Goal: Task Accomplishment & Management: Manage account settings

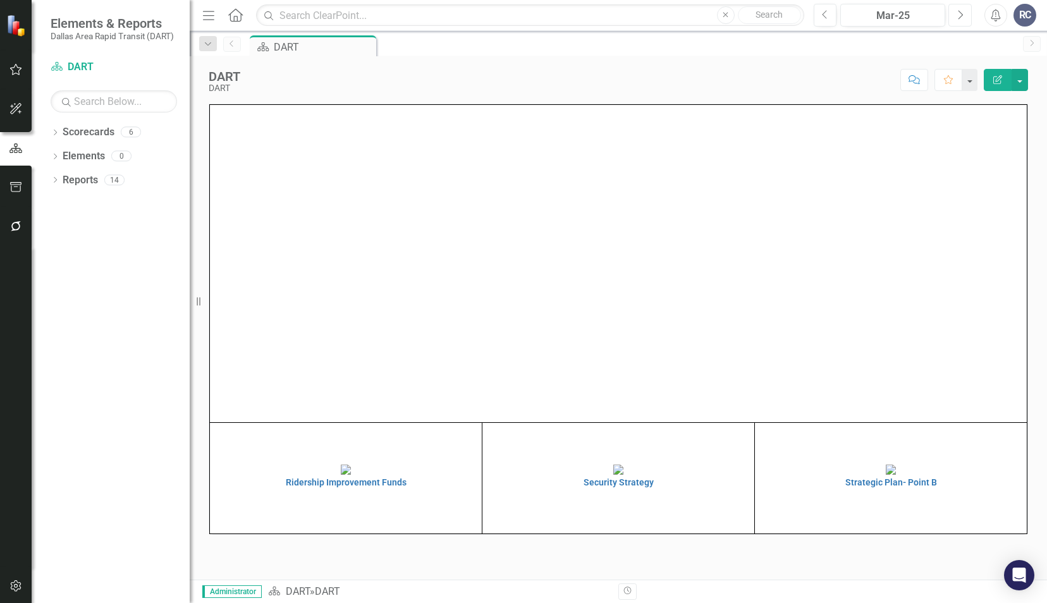
click at [964, 18] on button "Next" at bounding box center [959, 15] width 23 height 23
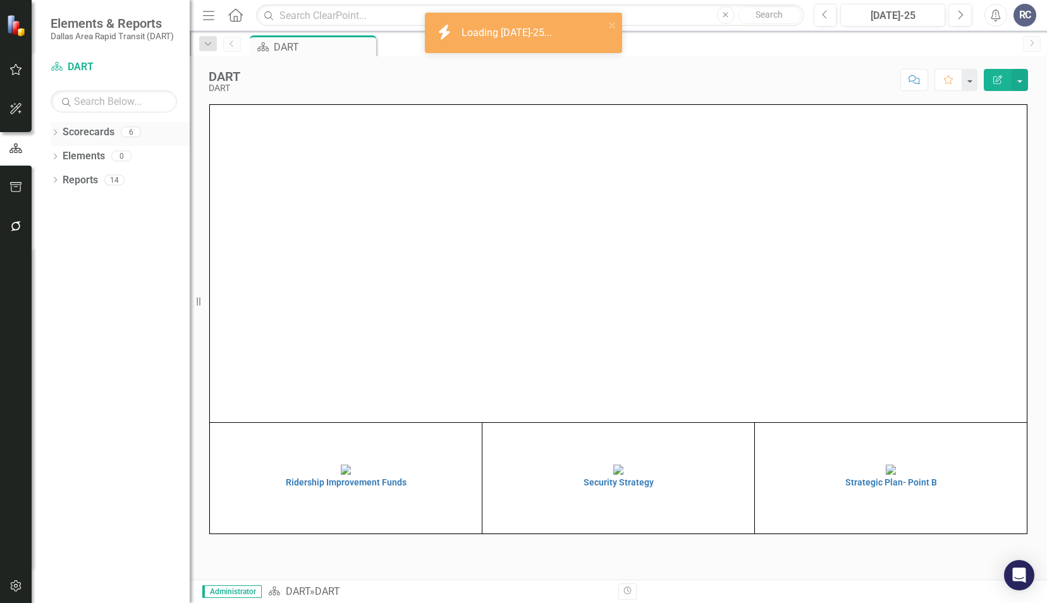
click at [55, 133] on icon at bounding box center [55, 133] width 3 height 6
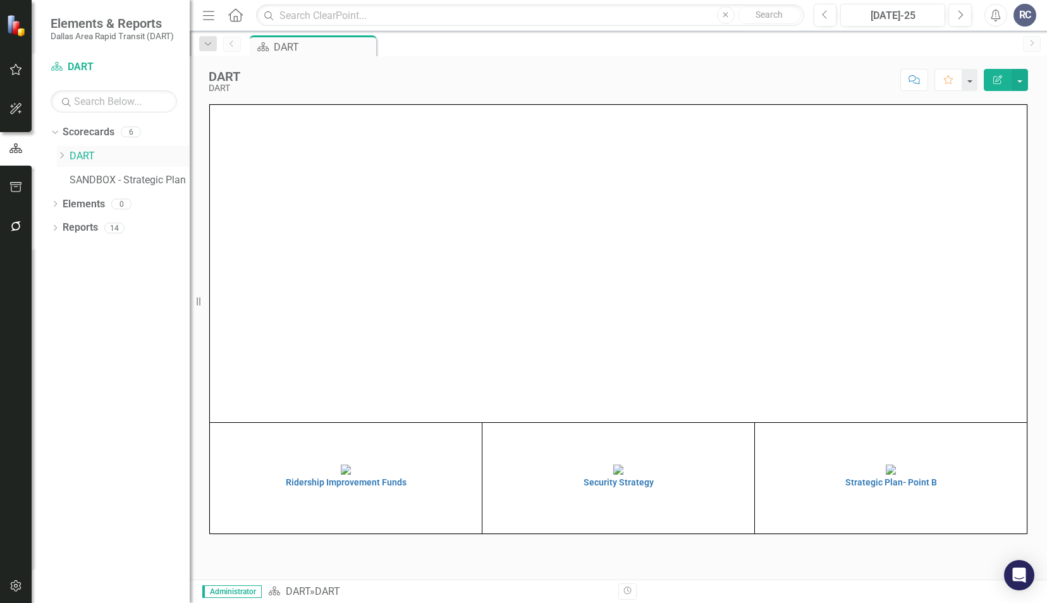
click at [69, 154] on div "Dropdown" at bounding box center [63, 156] width 13 height 11
click at [96, 181] on link "Strategic Plan" at bounding box center [135, 180] width 107 height 15
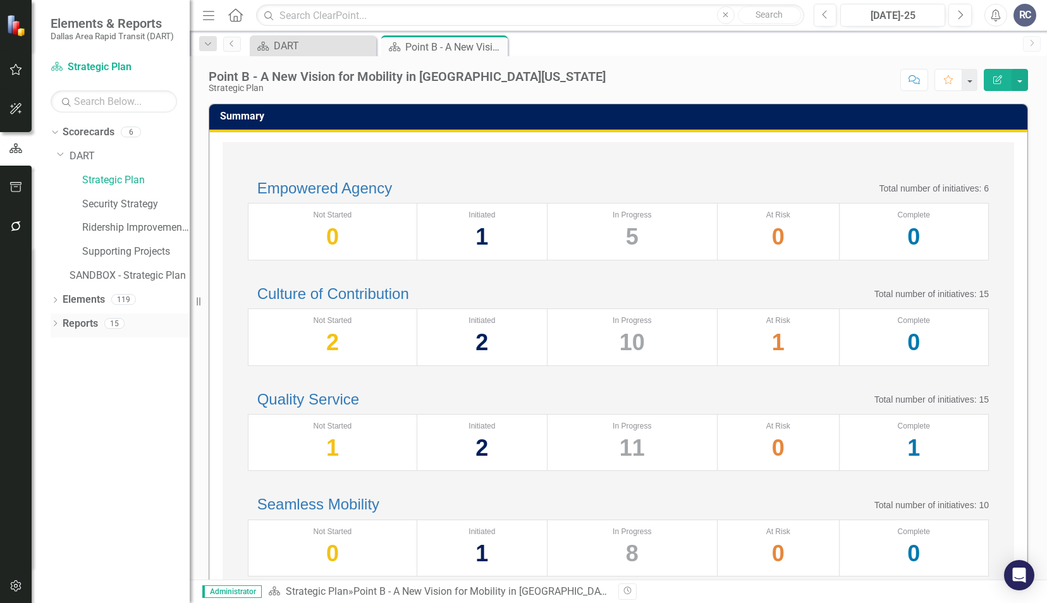
click at [59, 324] on icon "Dropdown" at bounding box center [55, 324] width 9 height 7
click at [64, 413] on icon "Dropdown" at bounding box center [60, 416] width 9 height 7
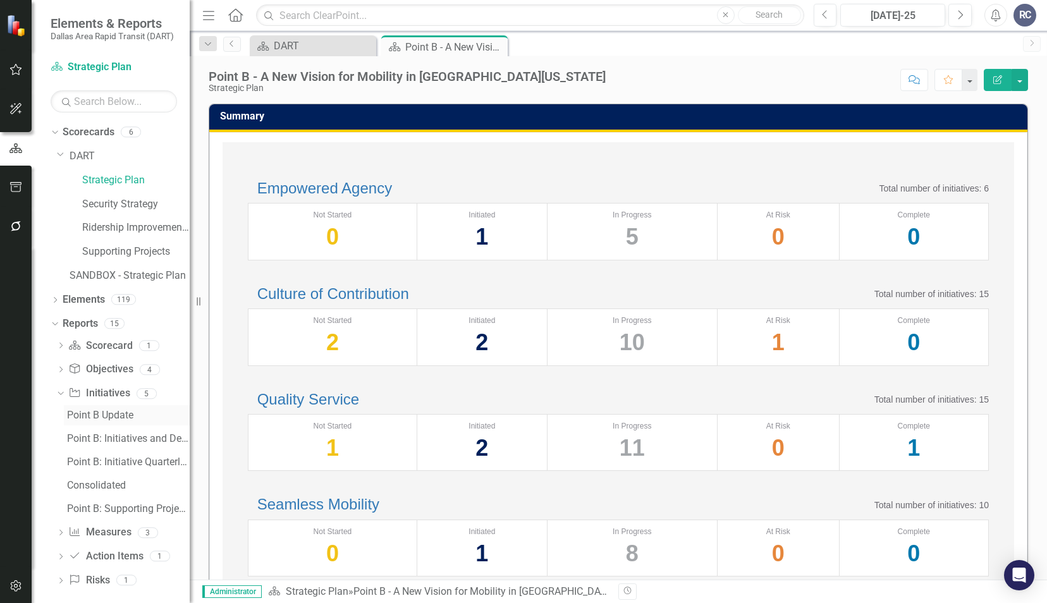
click at [87, 416] on div "Point B Update" at bounding box center [128, 415] width 123 height 11
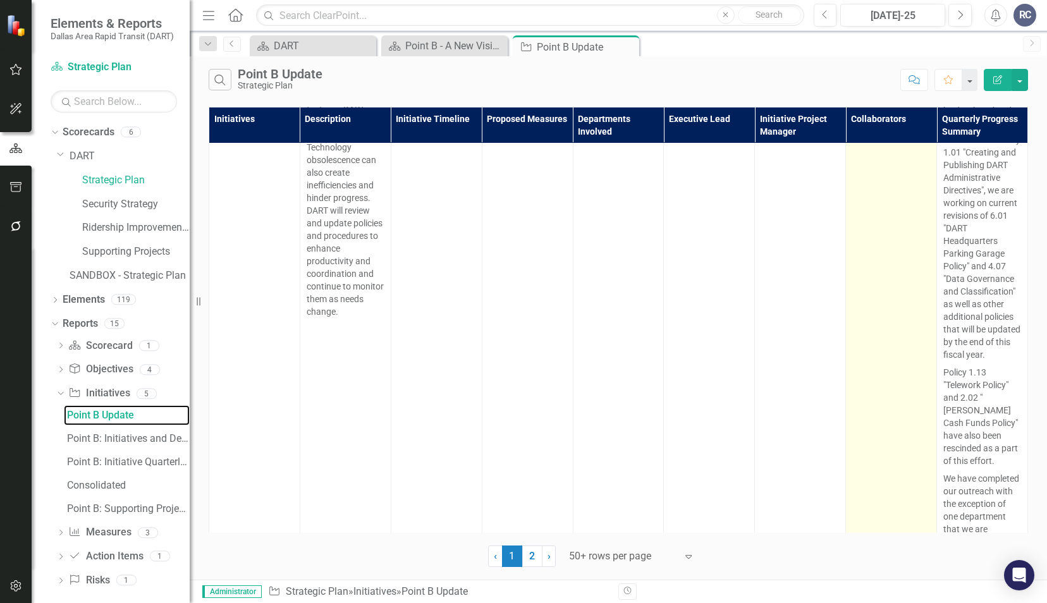
scroll to position [4615, 0]
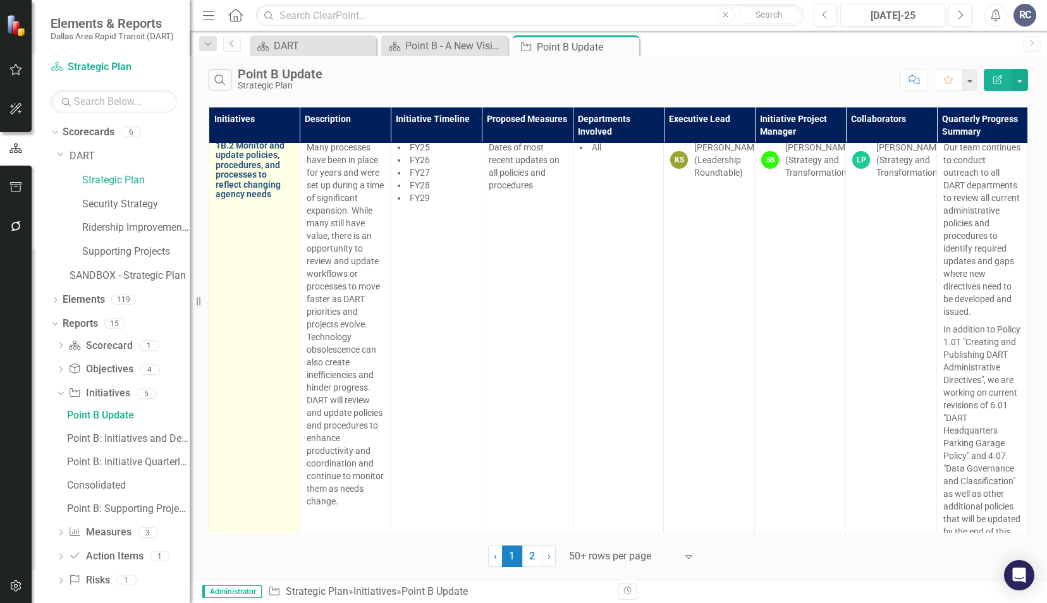
click at [238, 199] on link "1B.2 Monitor and update policies, procedures, and processes to reflect changing…" at bounding box center [255, 170] width 78 height 58
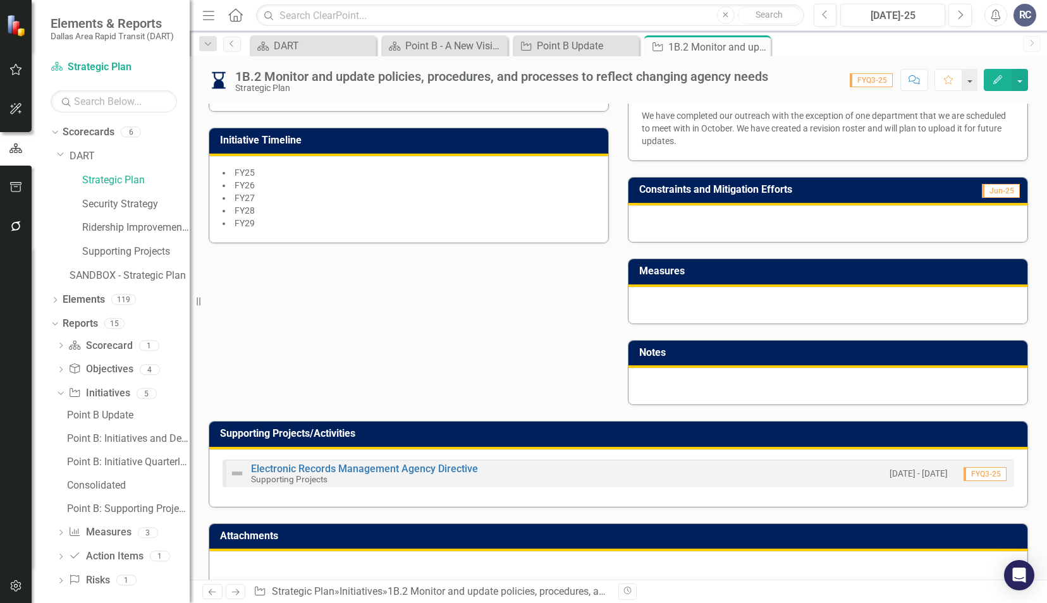
scroll to position [446, 0]
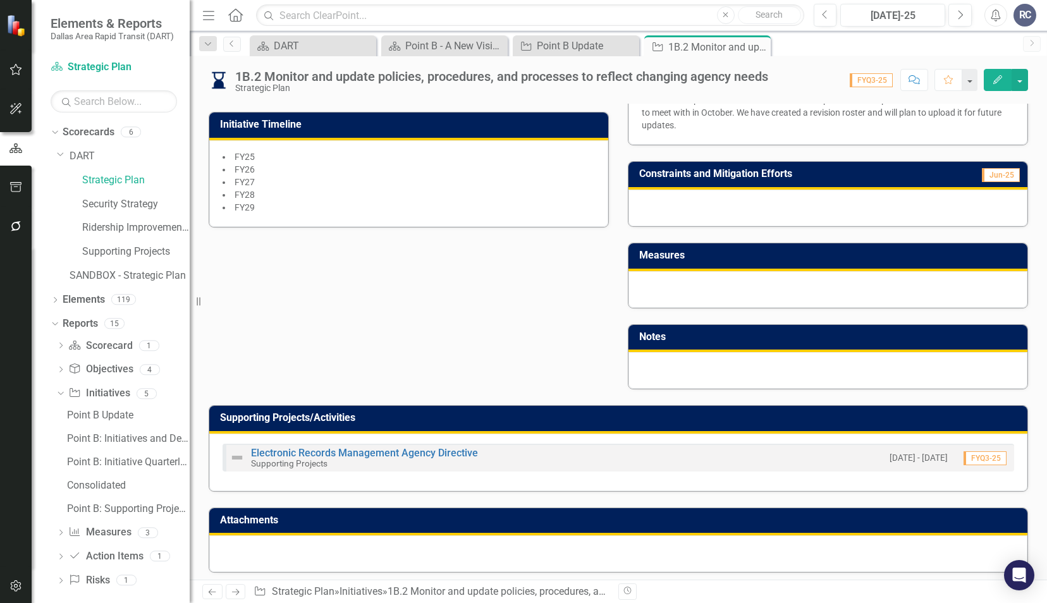
click at [1023, 17] on div "RC" at bounding box center [1024, 15] width 23 height 23
click at [13, 220] on button "button" at bounding box center [16, 227] width 28 height 27
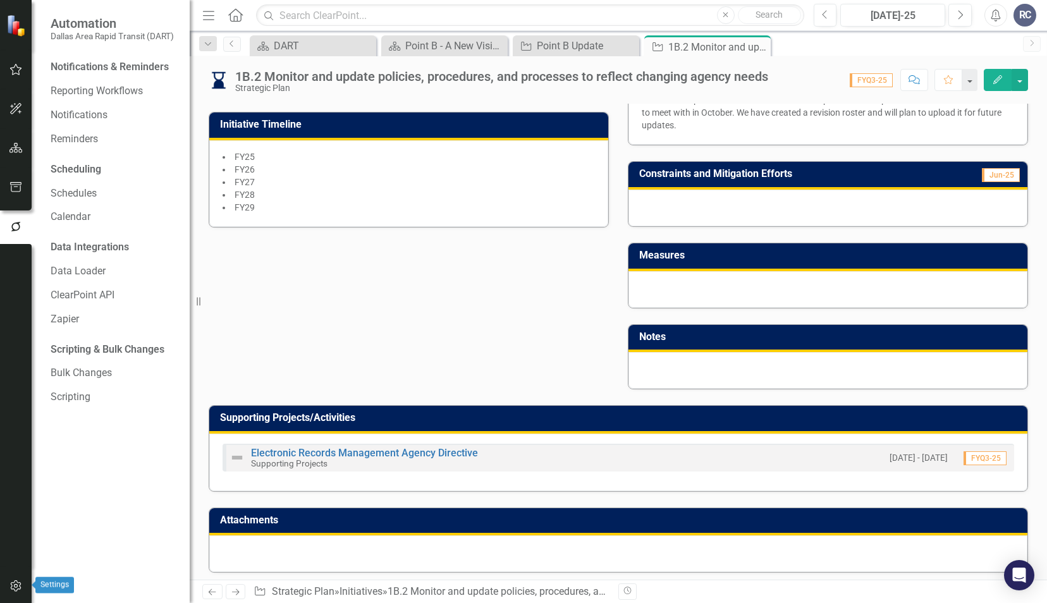
click at [21, 592] on button "button" at bounding box center [16, 586] width 28 height 27
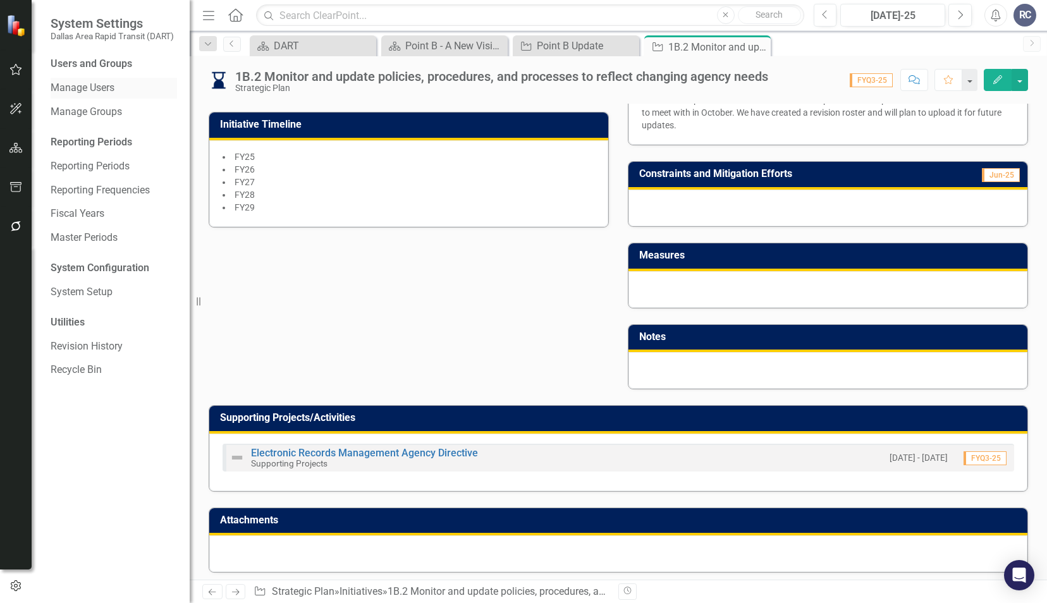
click at [79, 90] on link "Manage Users" at bounding box center [114, 88] width 126 height 15
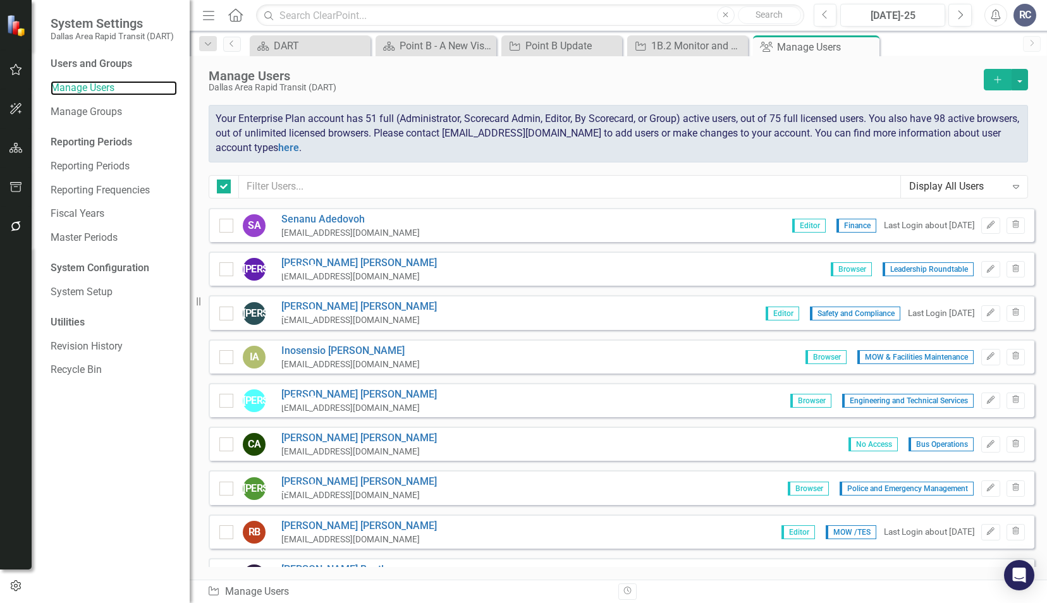
checkbox input "false"
click at [507, 198] on div "Manage Users Dallas Area Rapid Transit (DART) Add Your Enterprise Plan account …" at bounding box center [618, 132] width 857 height 152
click at [498, 172] on div "Manage Users Dallas Area Rapid Transit (DART) Add Your Enterprise Plan account …" at bounding box center [618, 132] width 857 height 152
click at [499, 180] on input "text" at bounding box center [570, 186] width 662 height 23
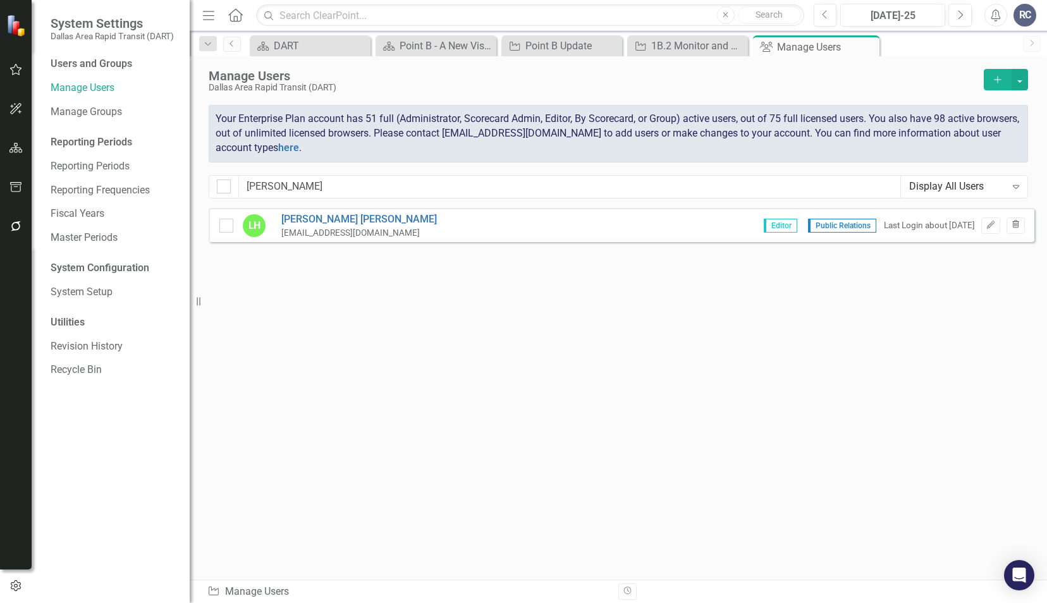
click at [1017, 222] on icon "Trash" at bounding box center [1015, 225] width 9 height 8
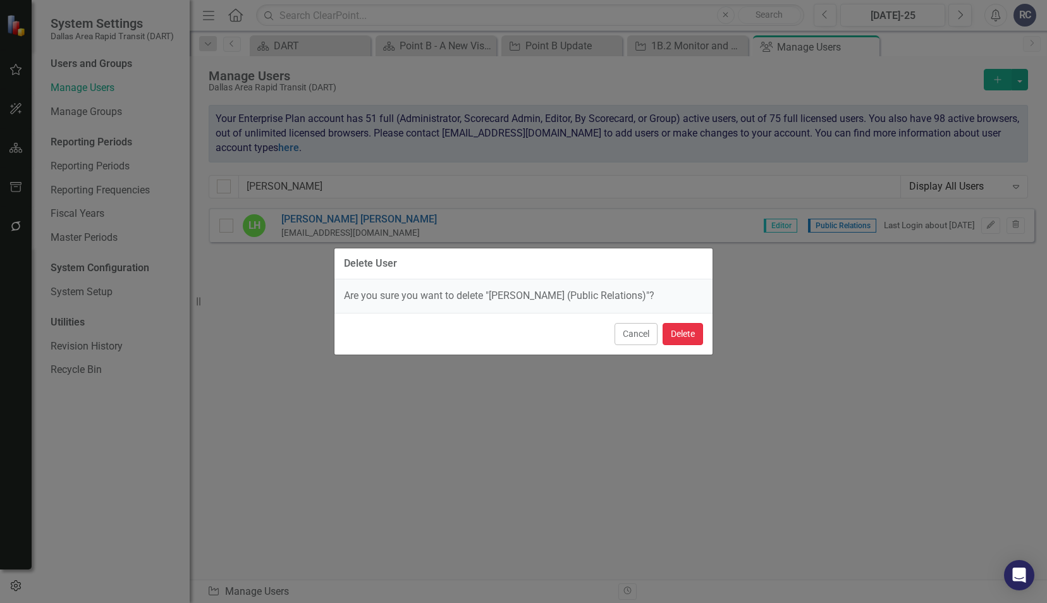
click at [692, 335] on button "Delete" at bounding box center [683, 334] width 40 height 22
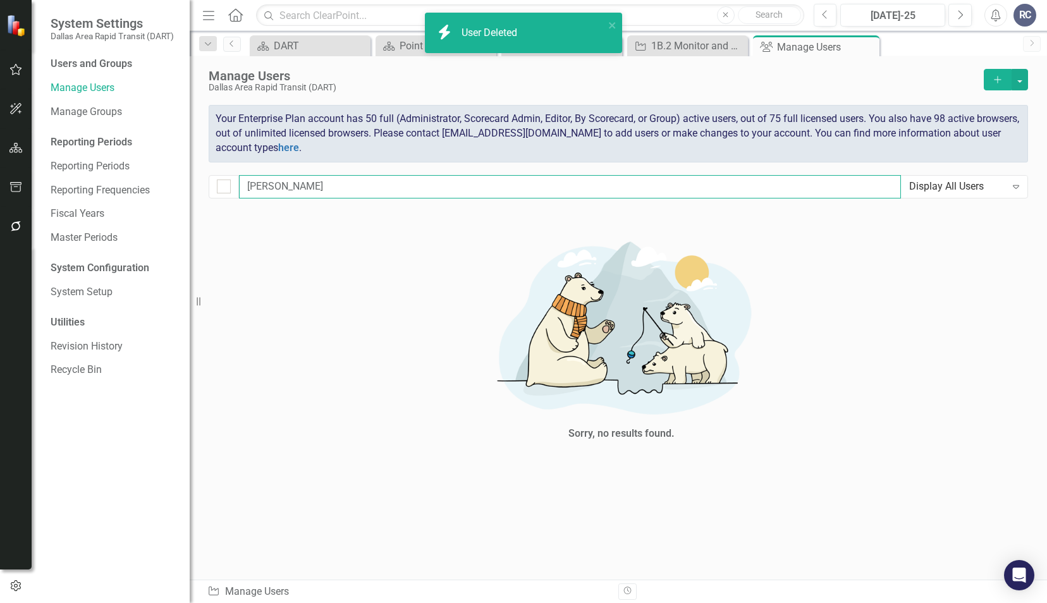
click at [319, 188] on input "[PERSON_NAME]" at bounding box center [570, 186] width 662 height 23
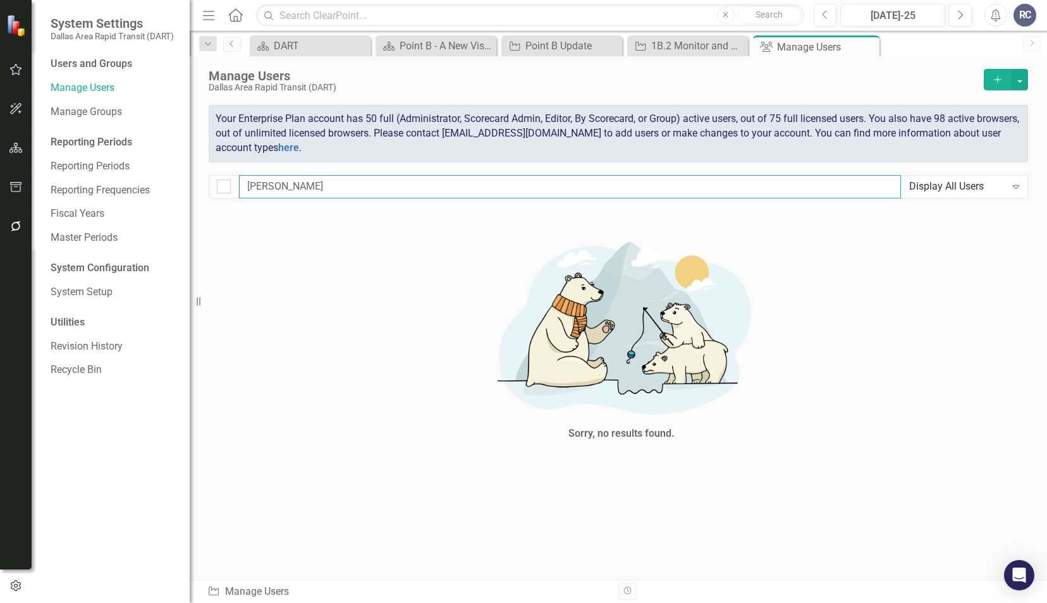
click at [319, 188] on input "[PERSON_NAME]" at bounding box center [570, 186] width 662 height 23
type input "[PERSON_NAME]"
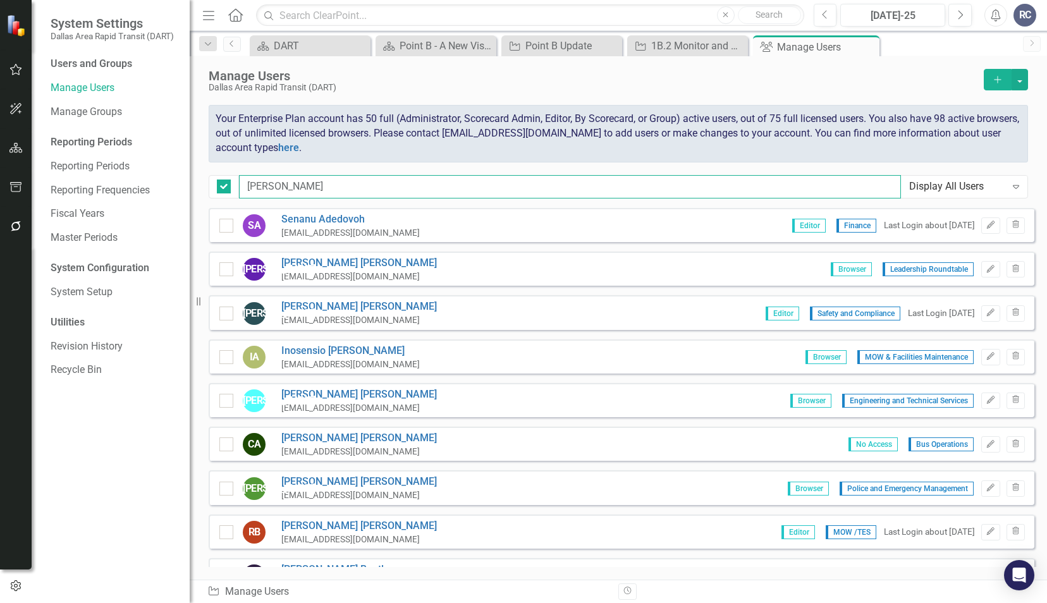
checkbox input "false"
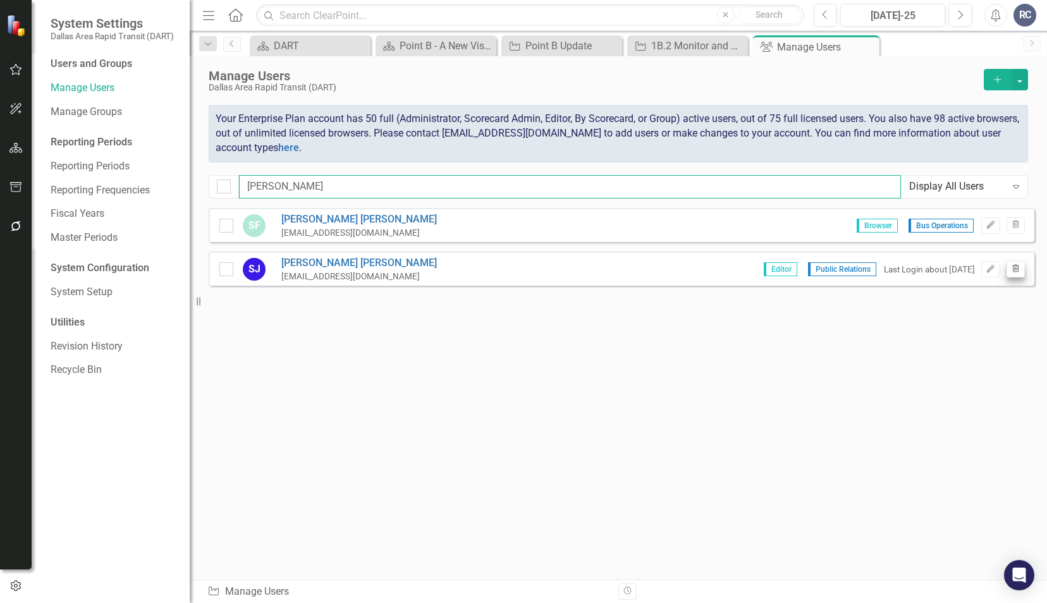
type input "[PERSON_NAME]"
click at [1014, 266] on icon "button" at bounding box center [1015, 268] width 7 height 8
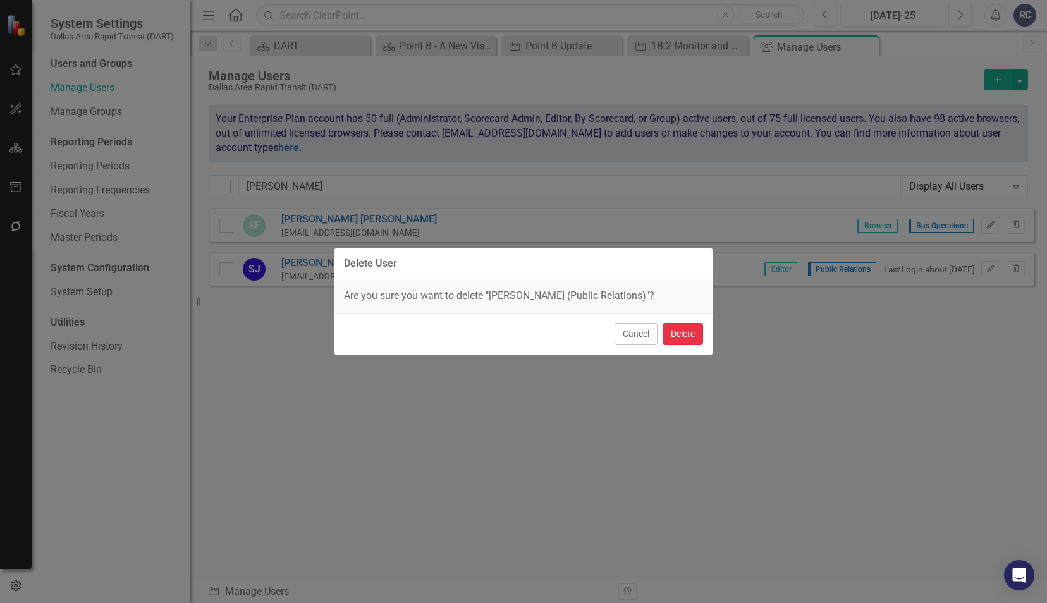
click at [683, 339] on button "Delete" at bounding box center [683, 334] width 40 height 22
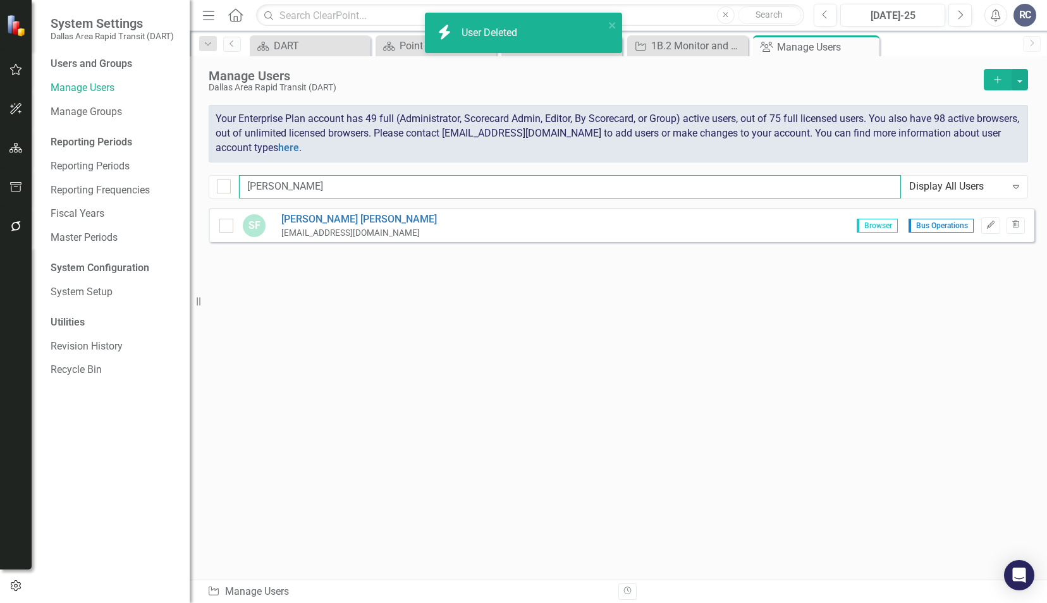
click at [392, 187] on input "[PERSON_NAME]" at bounding box center [570, 186] width 662 height 23
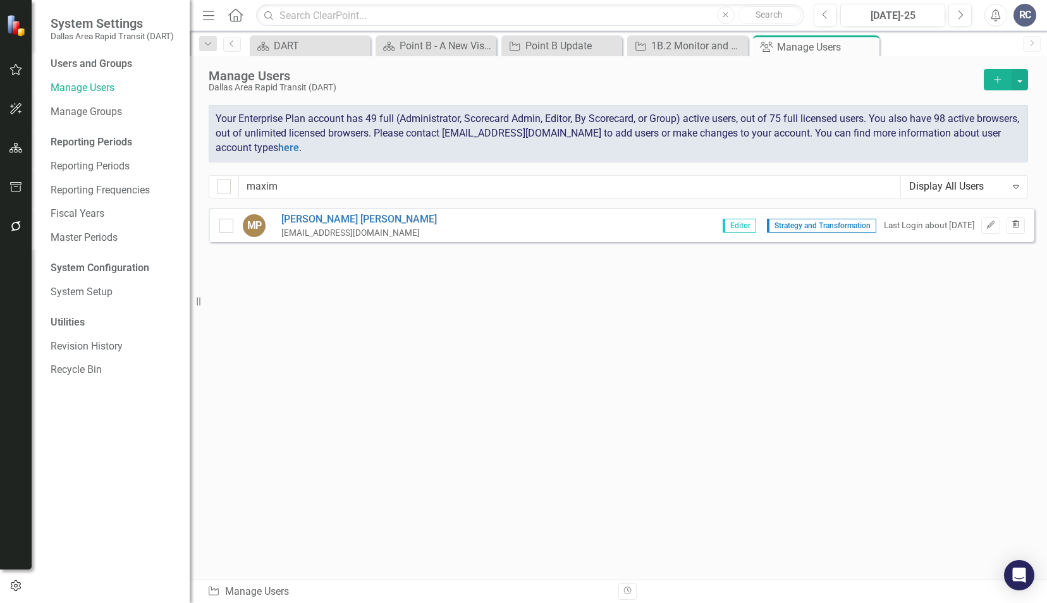
click at [1018, 224] on icon "Trash" at bounding box center [1015, 225] width 9 height 8
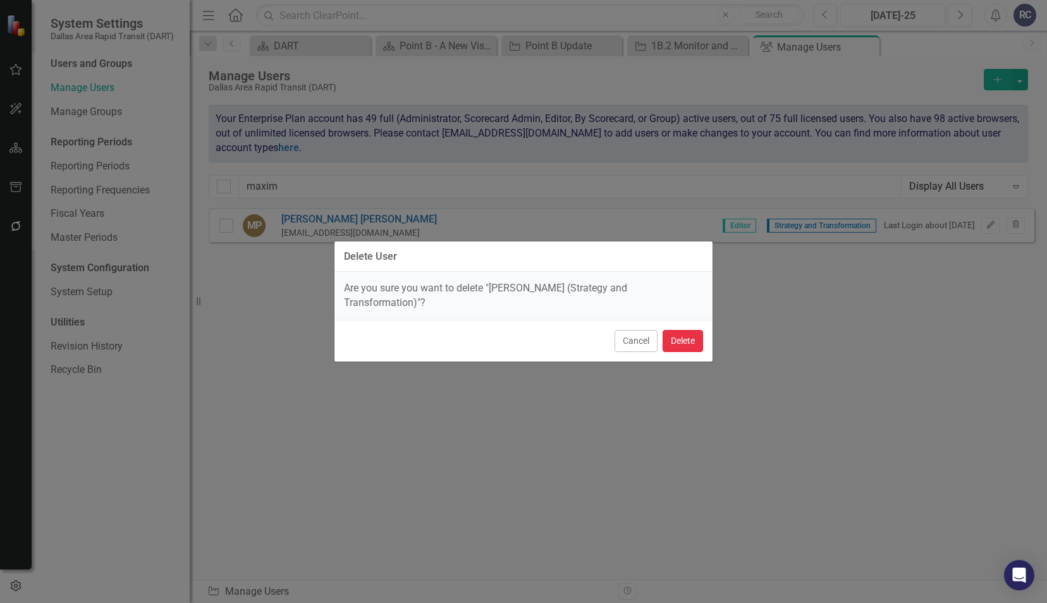
click at [694, 333] on button "Delete" at bounding box center [683, 341] width 40 height 22
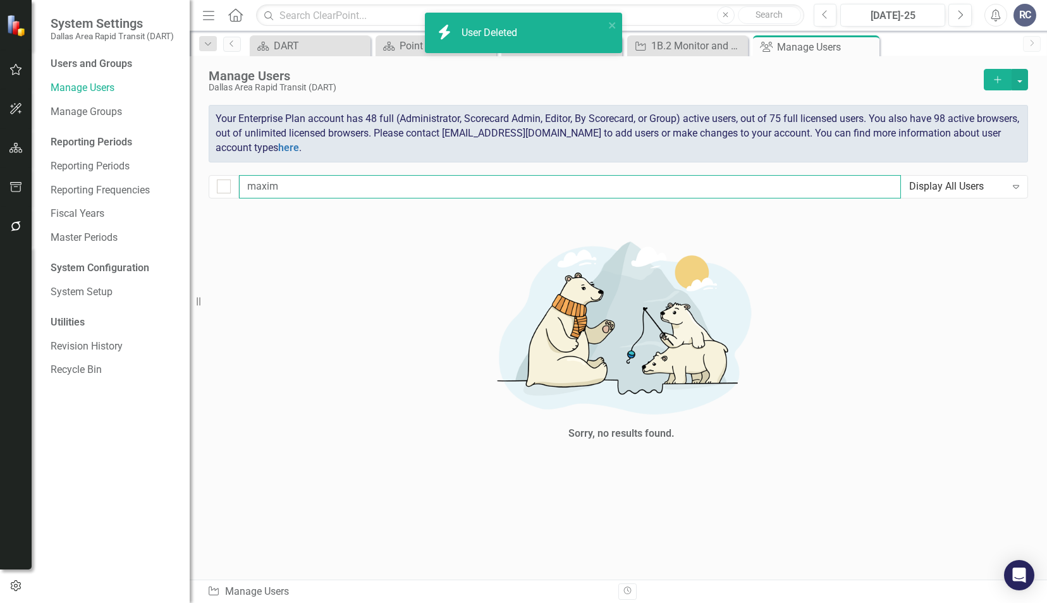
click at [497, 188] on input "maxim" at bounding box center [570, 186] width 662 height 23
click at [497, 191] on input "maxim" at bounding box center [570, 186] width 662 height 23
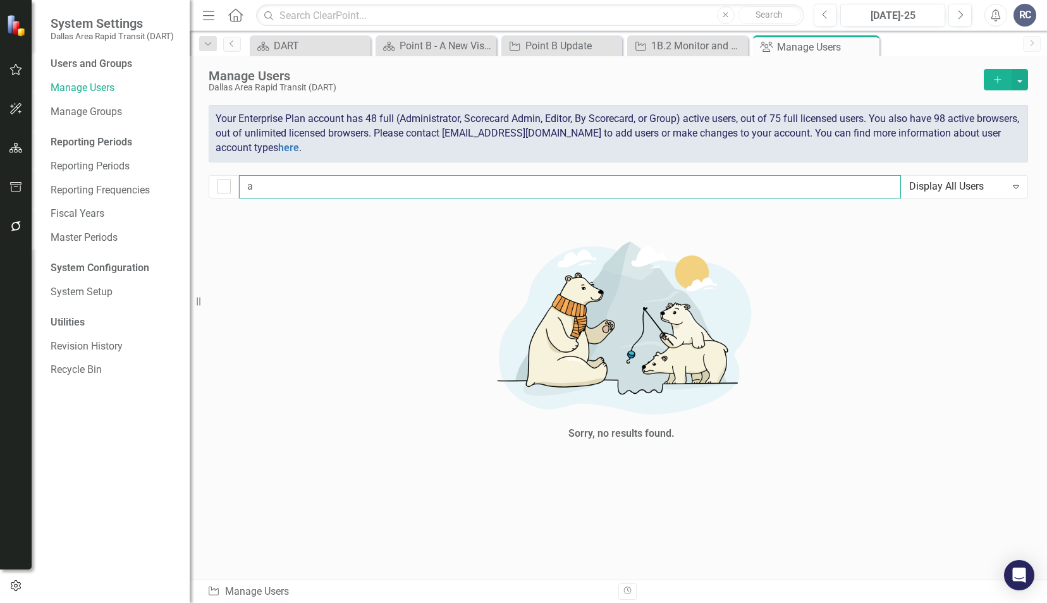
type input "al"
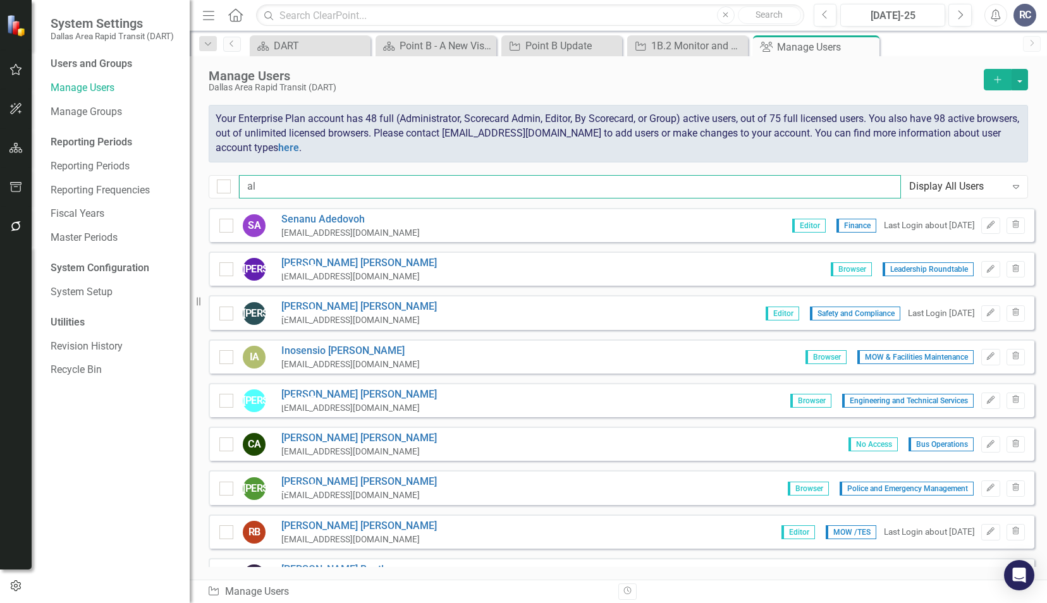
checkbox input "true"
type input "ali"
checkbox input "false"
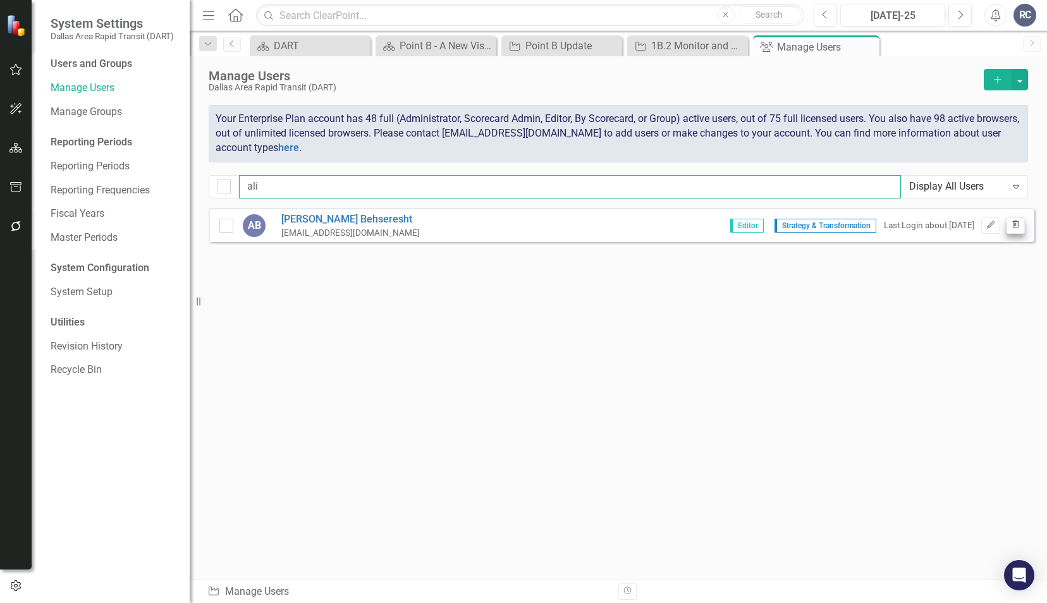
type input "ali"
click at [1018, 224] on icon "Trash" at bounding box center [1015, 225] width 9 height 8
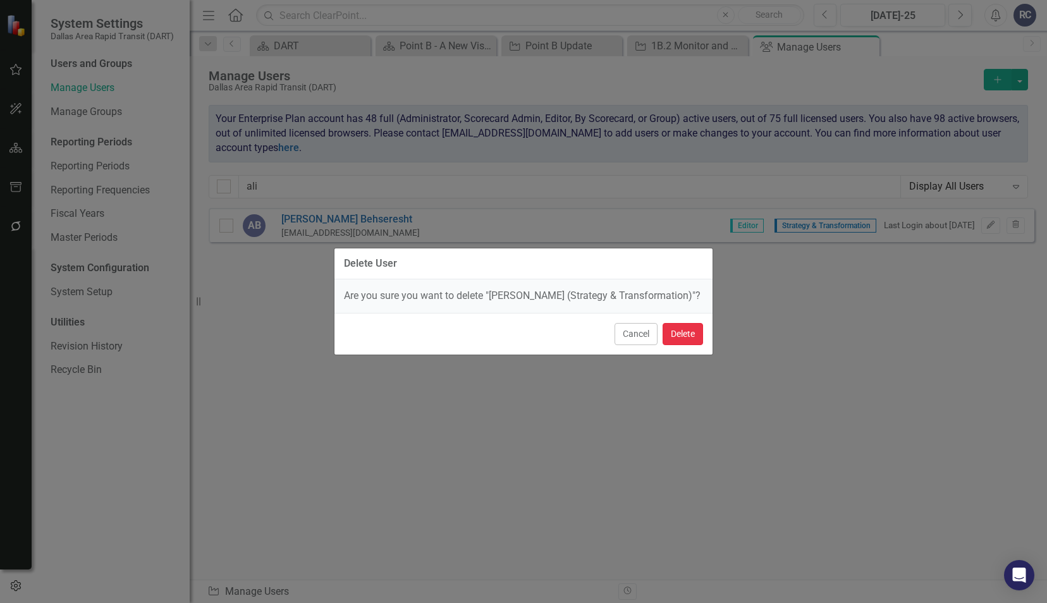
click at [683, 334] on button "Delete" at bounding box center [683, 334] width 40 height 22
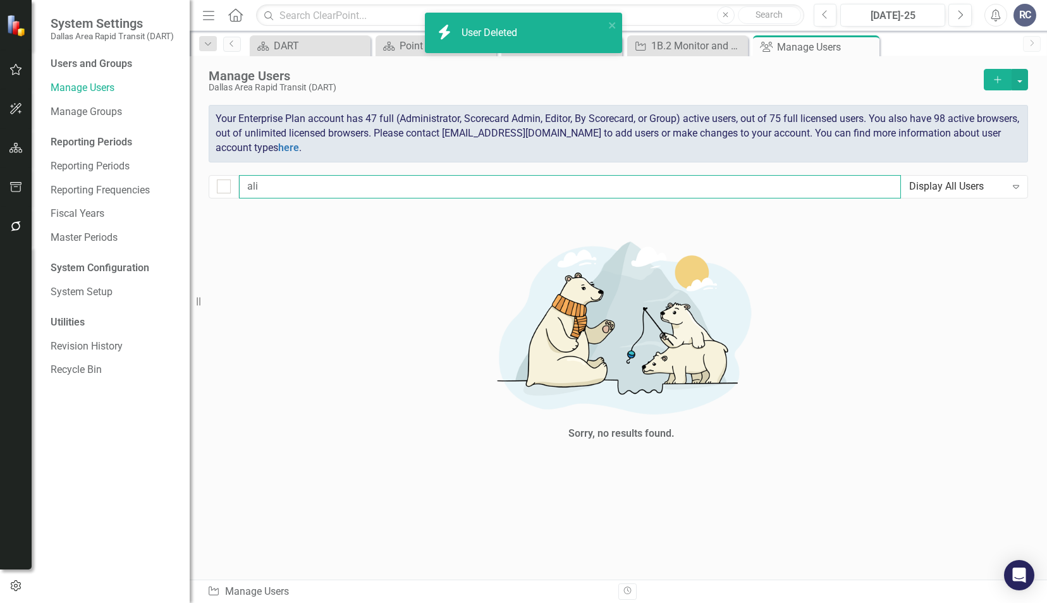
click at [367, 185] on input "ali" at bounding box center [570, 186] width 662 height 23
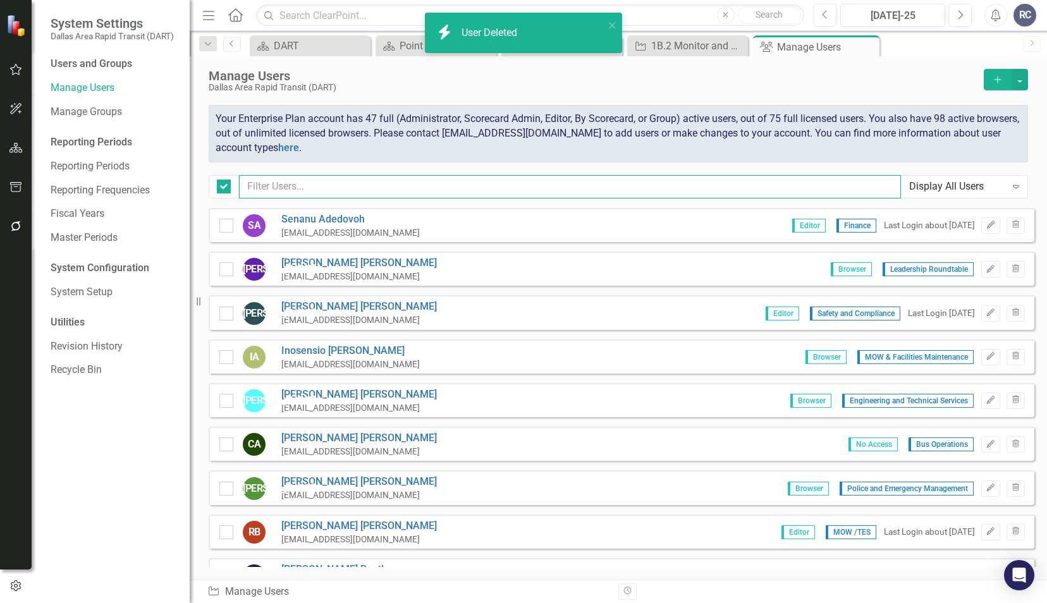
checkbox input "false"
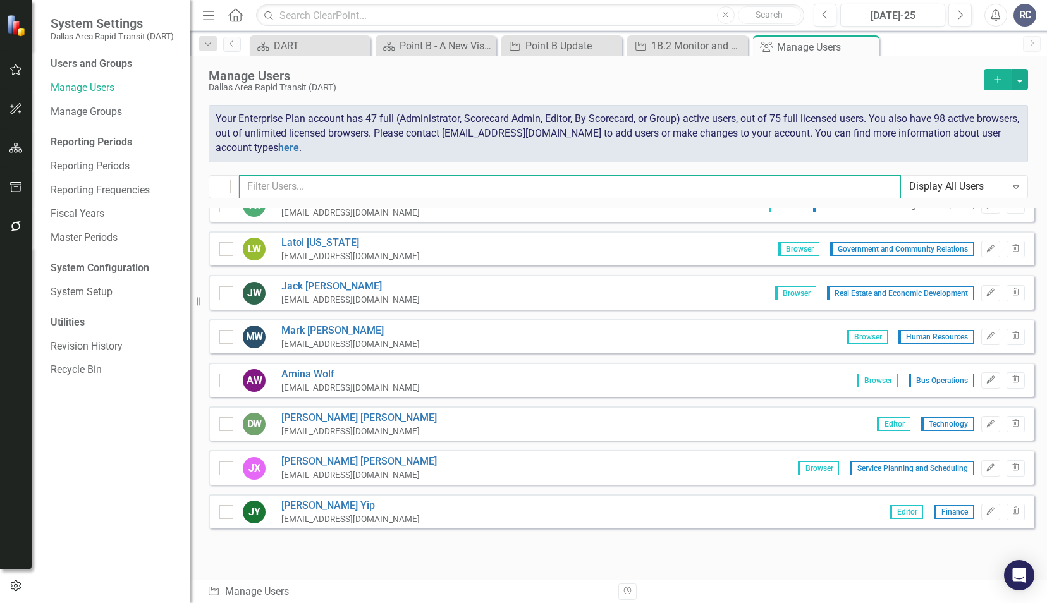
scroll to position [6328, 0]
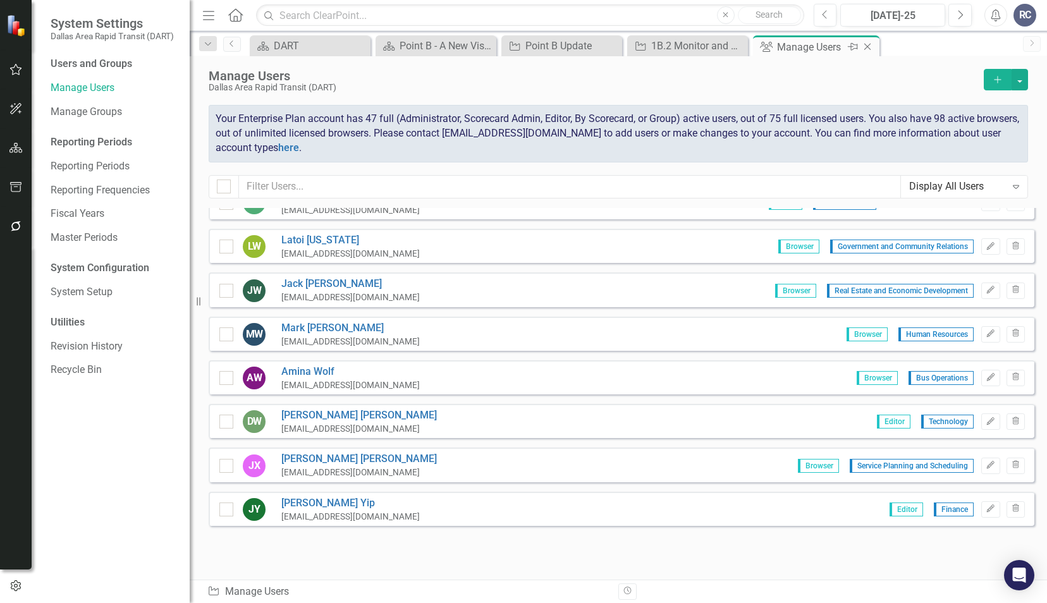
click at [867, 44] on icon "Close" at bounding box center [867, 47] width 13 height 10
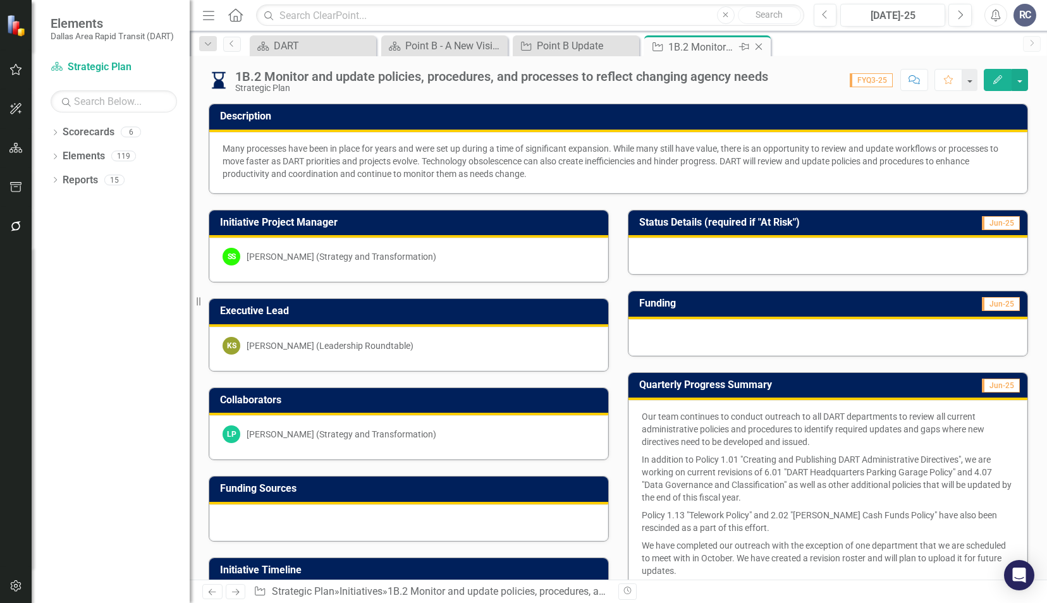
click at [757, 47] on icon at bounding box center [758, 47] width 7 height 7
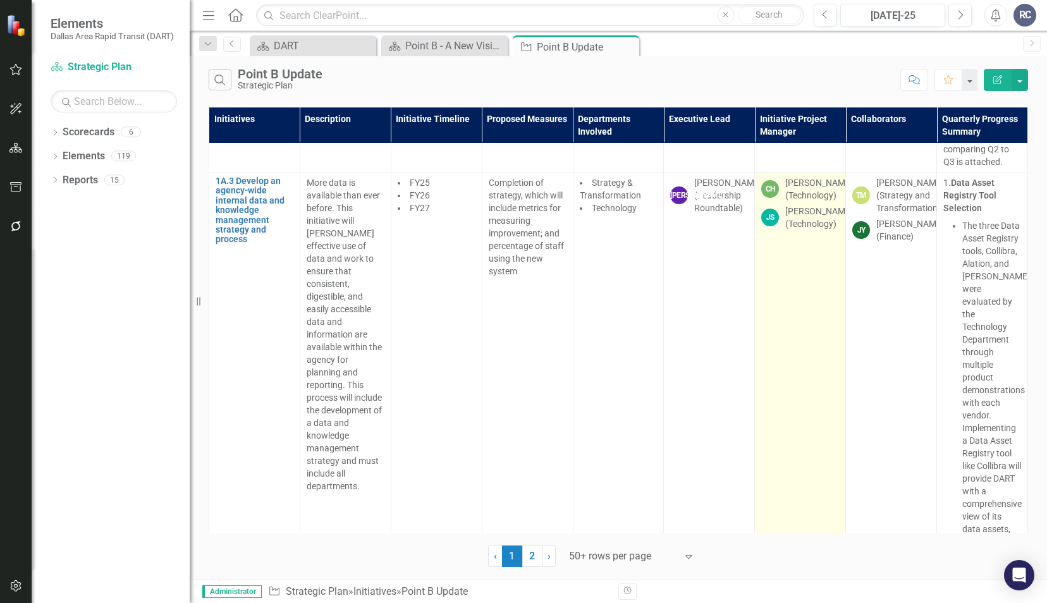
scroll to position [822, 0]
